Goal: Check status: Check status

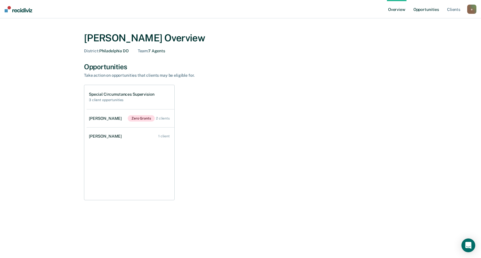
click at [433, 11] on link "Opportunities" at bounding box center [426, 9] width 28 height 18
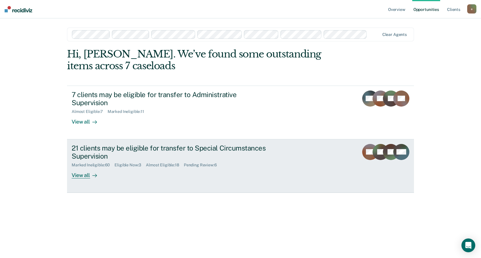
click at [163, 144] on div "21 clients may be eligible for transfer to Special Circumstances Supervision" at bounding box center [173, 152] width 202 height 17
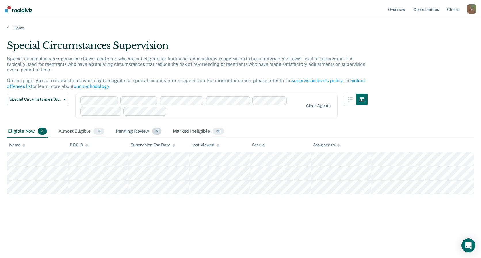
click at [121, 131] on div "Pending Review 6" at bounding box center [138, 131] width 48 height 13
